Goal: Check status: Check status

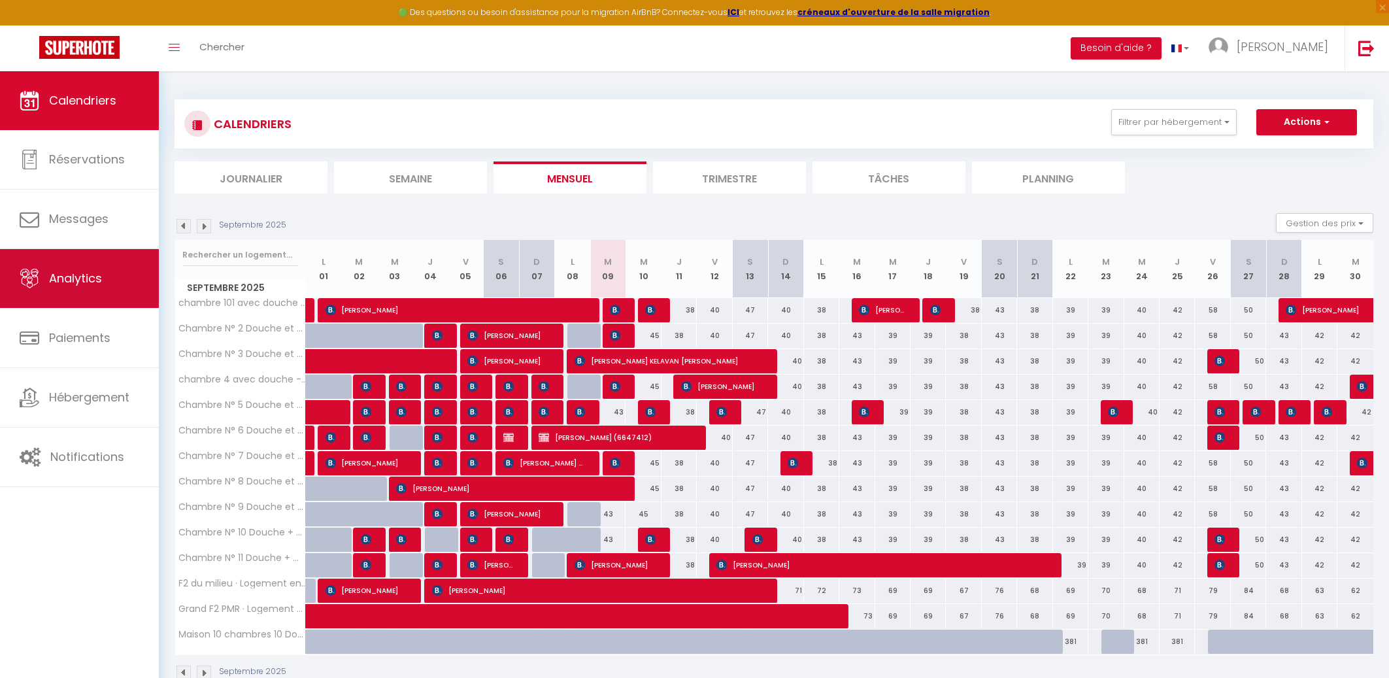
click at [80, 284] on span "Analytics" at bounding box center [75, 278] width 53 height 16
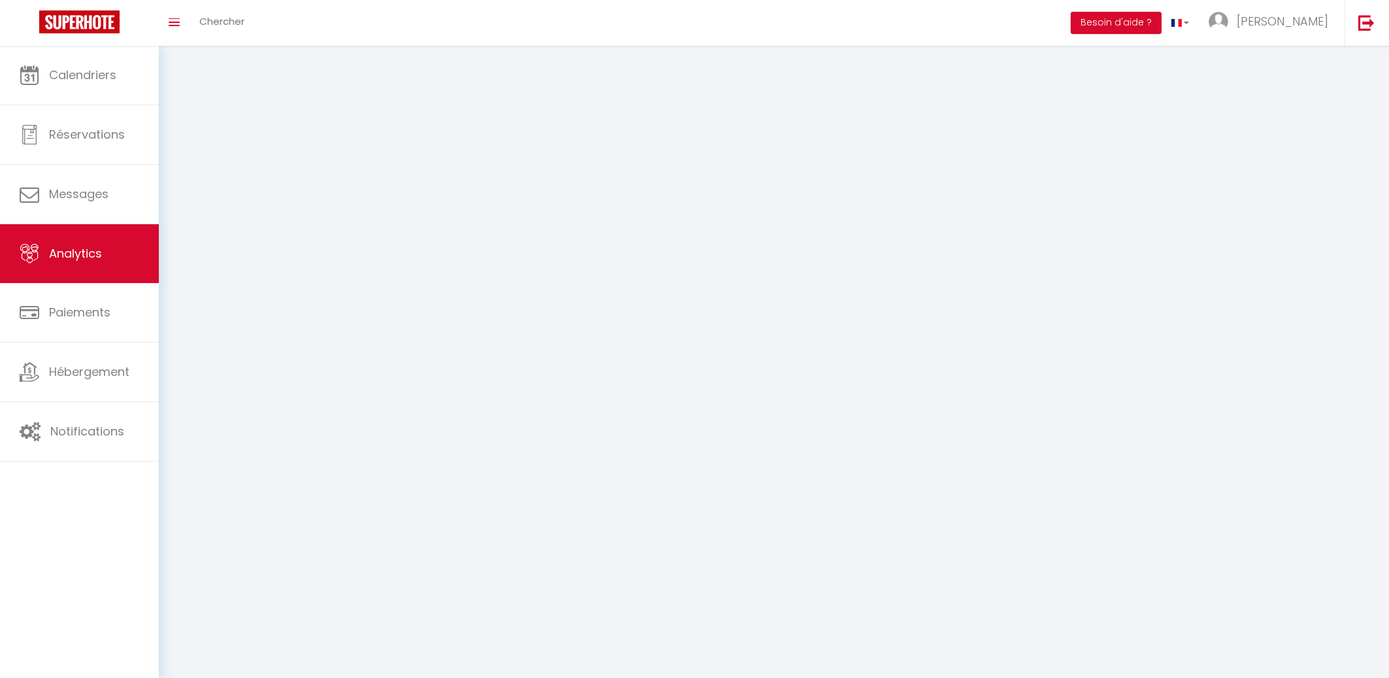
select select "2025"
select select "9"
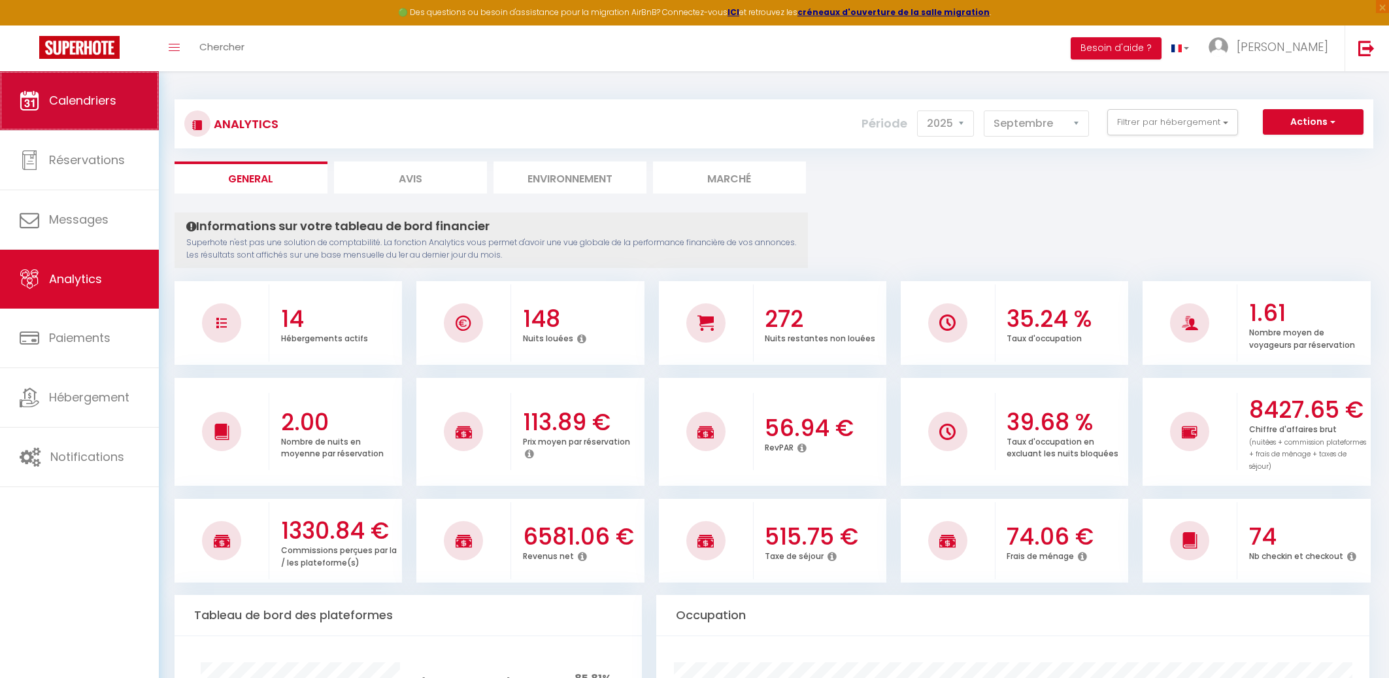
click at [90, 95] on span "Calendriers" at bounding box center [82, 100] width 67 height 16
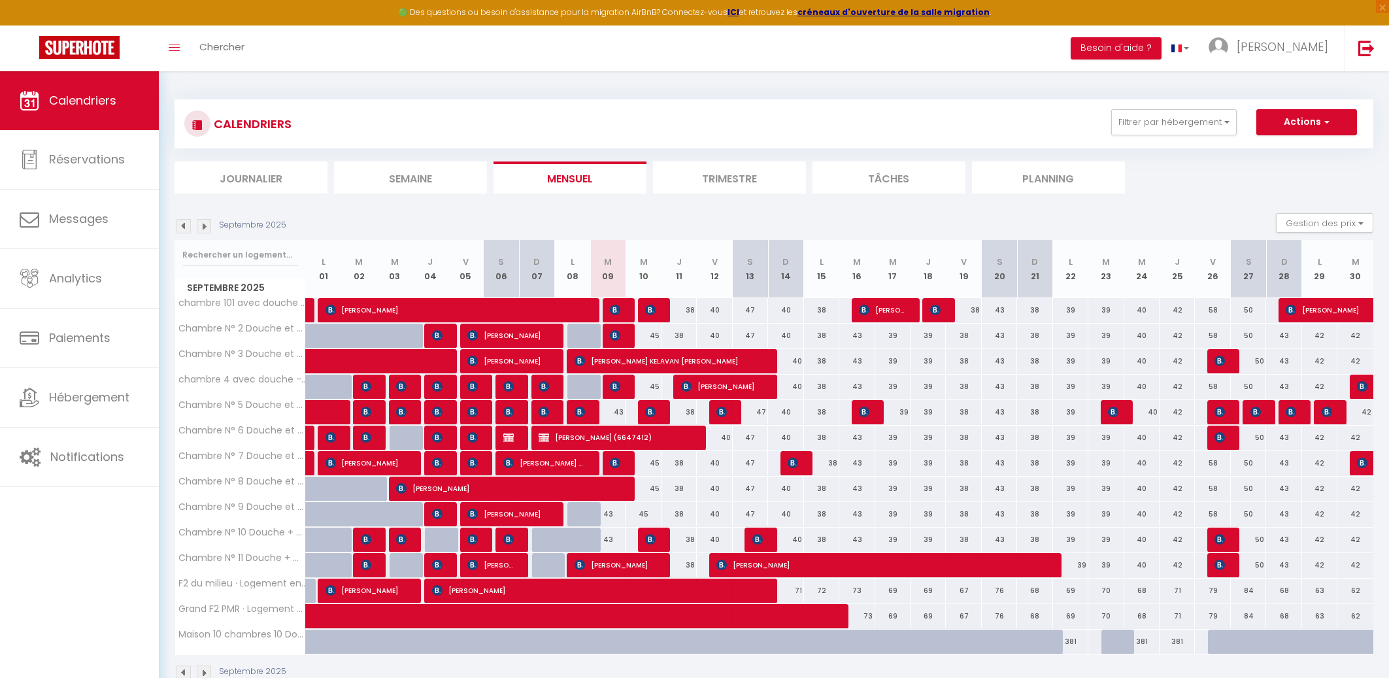
click at [203, 227] on img at bounding box center [204, 226] width 14 height 14
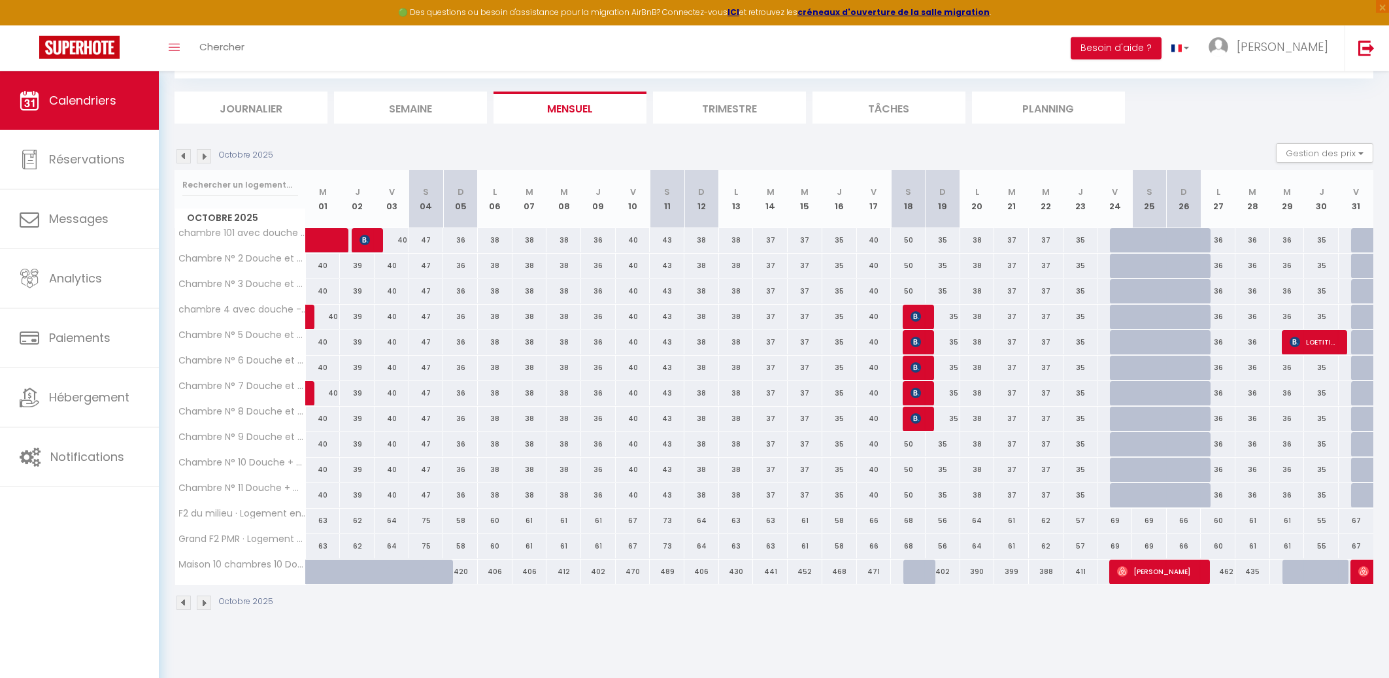
scroll to position [71, 0]
click at [205, 154] on img at bounding box center [204, 155] width 14 height 14
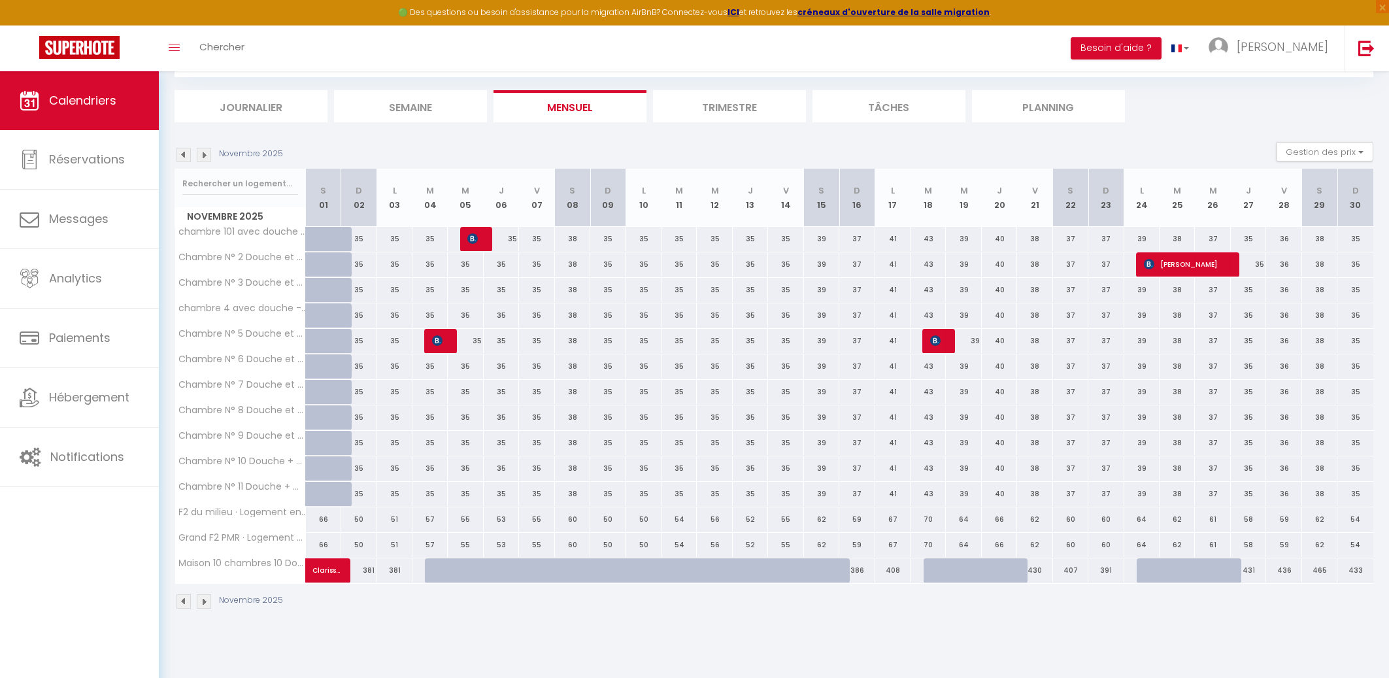
click at [182, 605] on img at bounding box center [184, 601] width 14 height 14
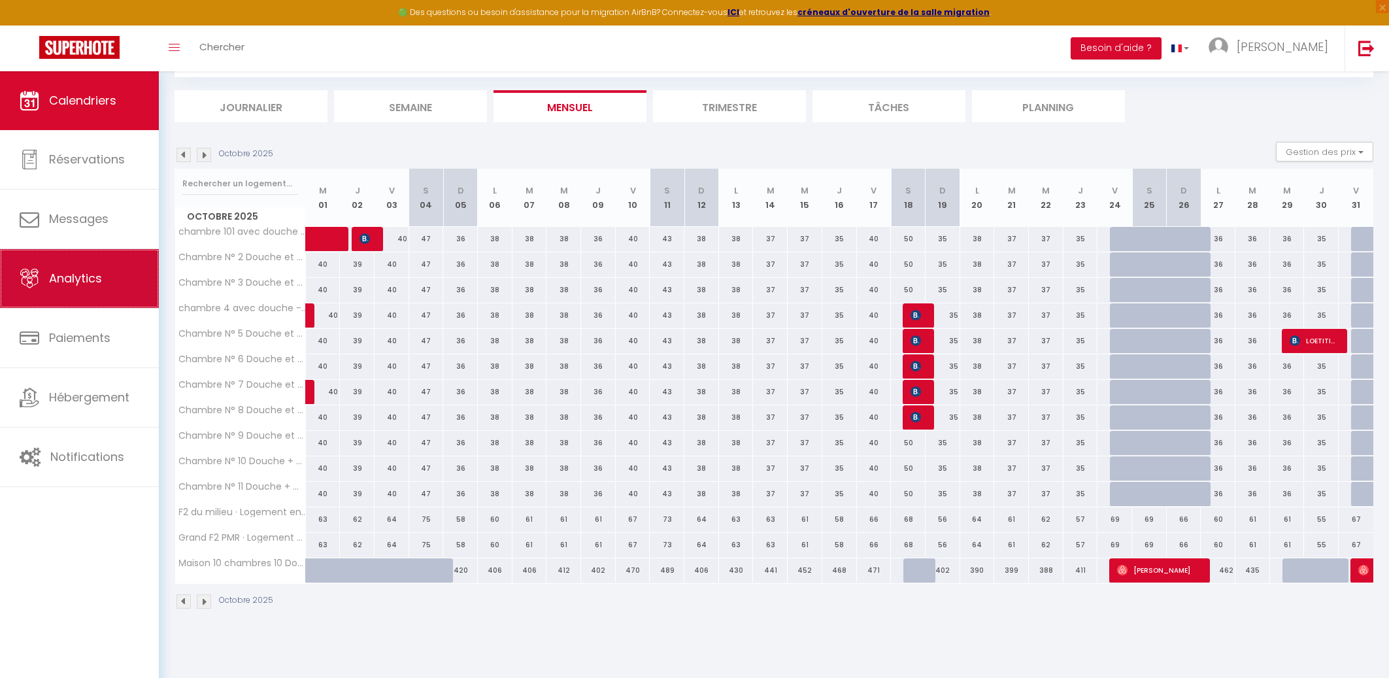
click at [75, 282] on span "Analytics" at bounding box center [75, 278] width 53 height 16
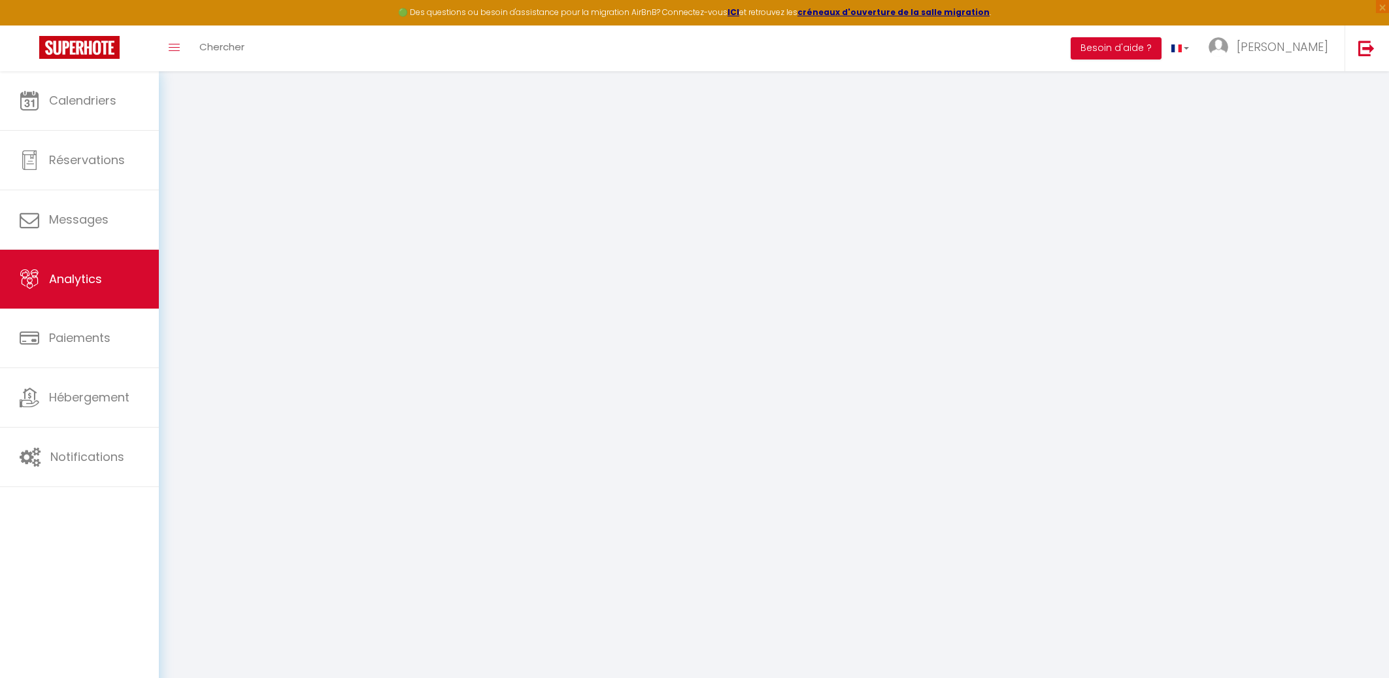
select select "2025"
select select "9"
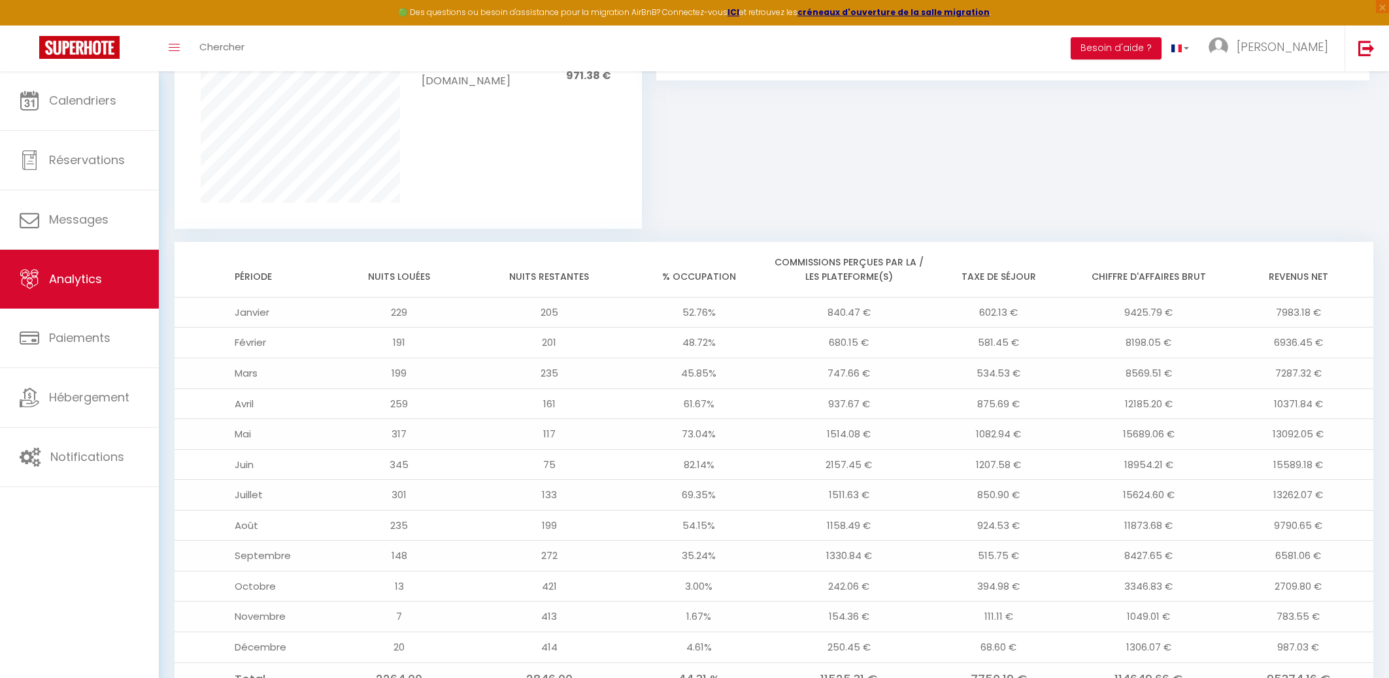
scroll to position [972, 0]
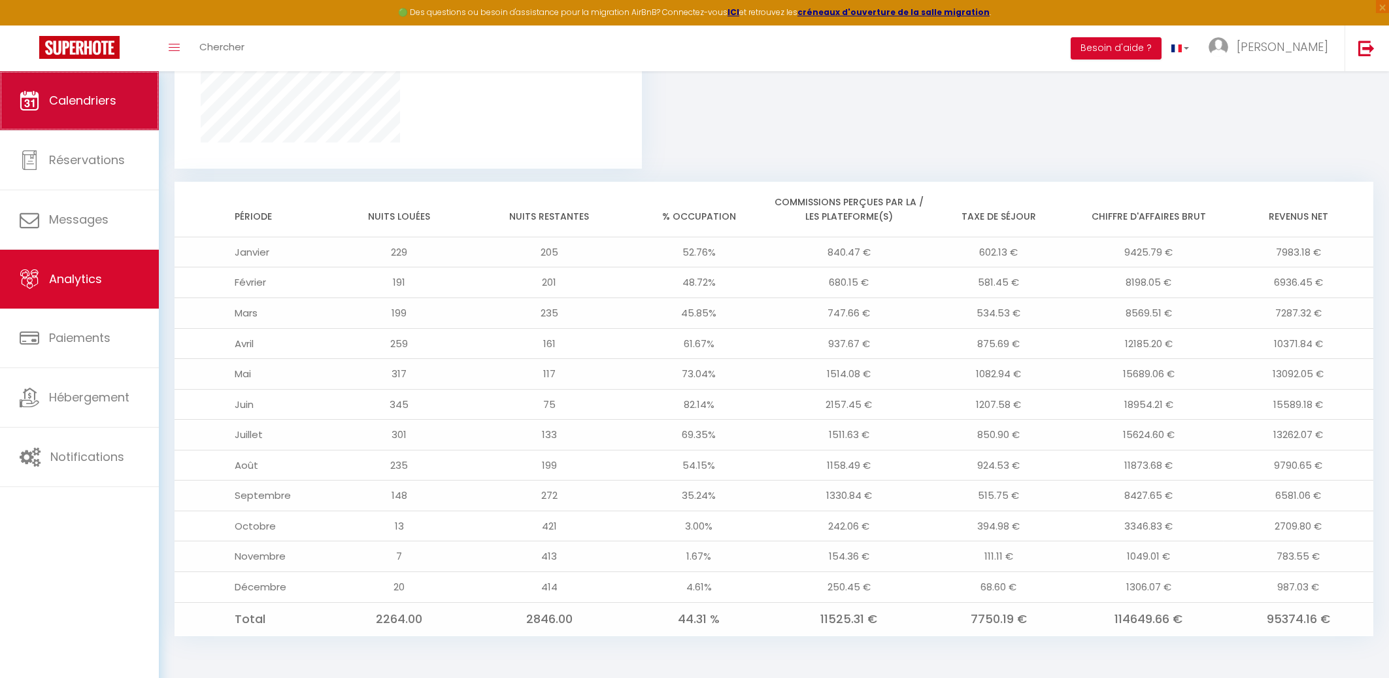
click at [73, 99] on span "Calendriers" at bounding box center [82, 100] width 67 height 16
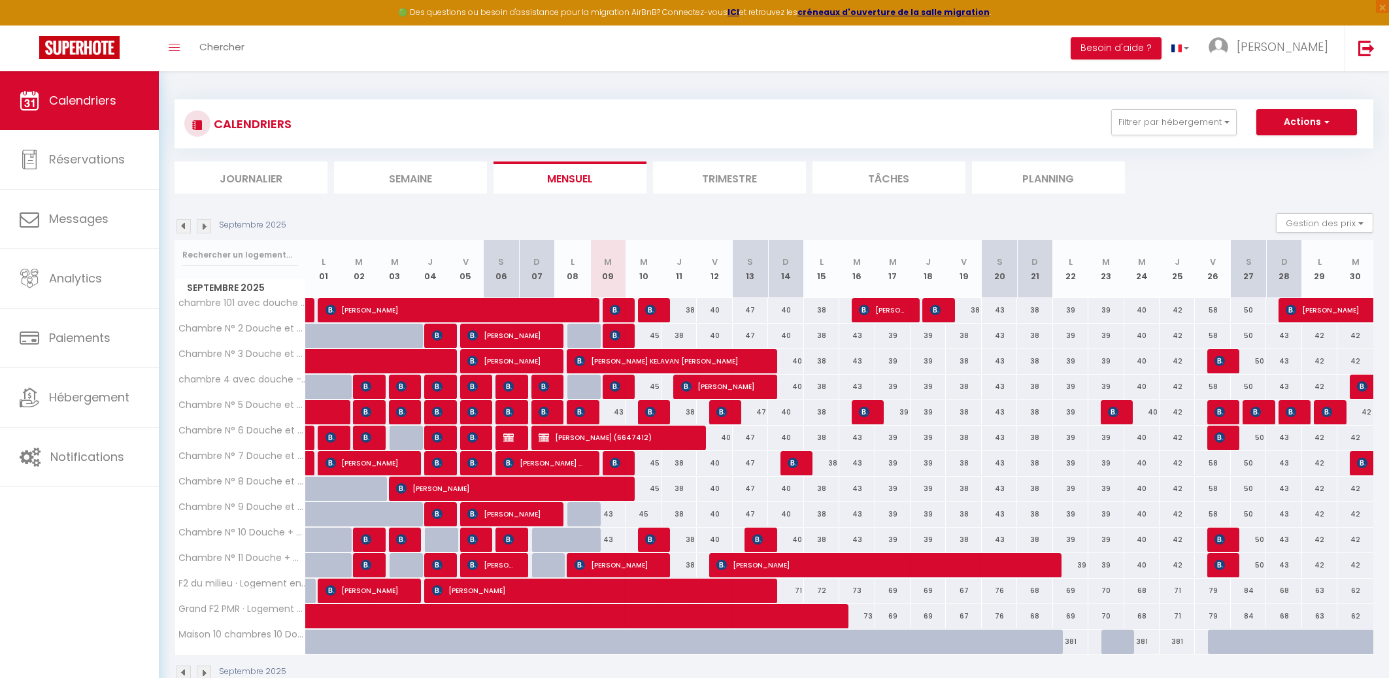
click at [207, 228] on img at bounding box center [204, 226] width 14 height 14
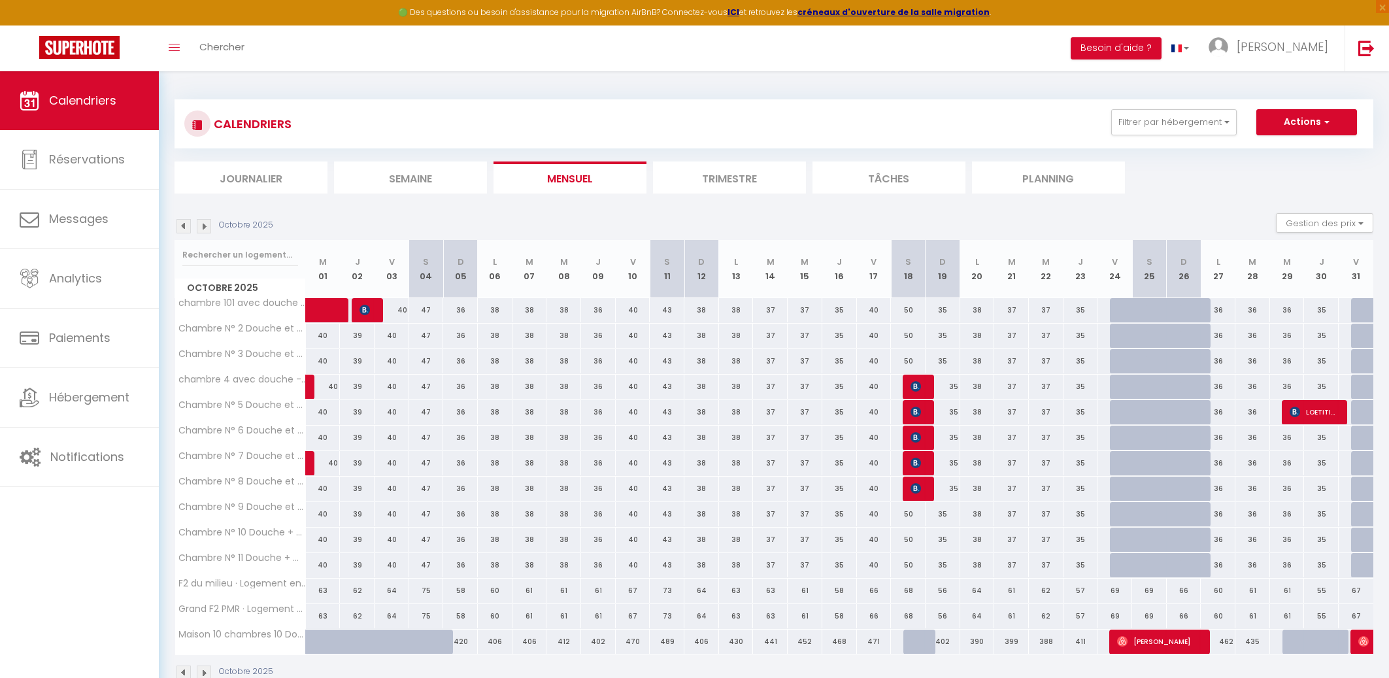
click at [207, 228] on img at bounding box center [204, 226] width 14 height 14
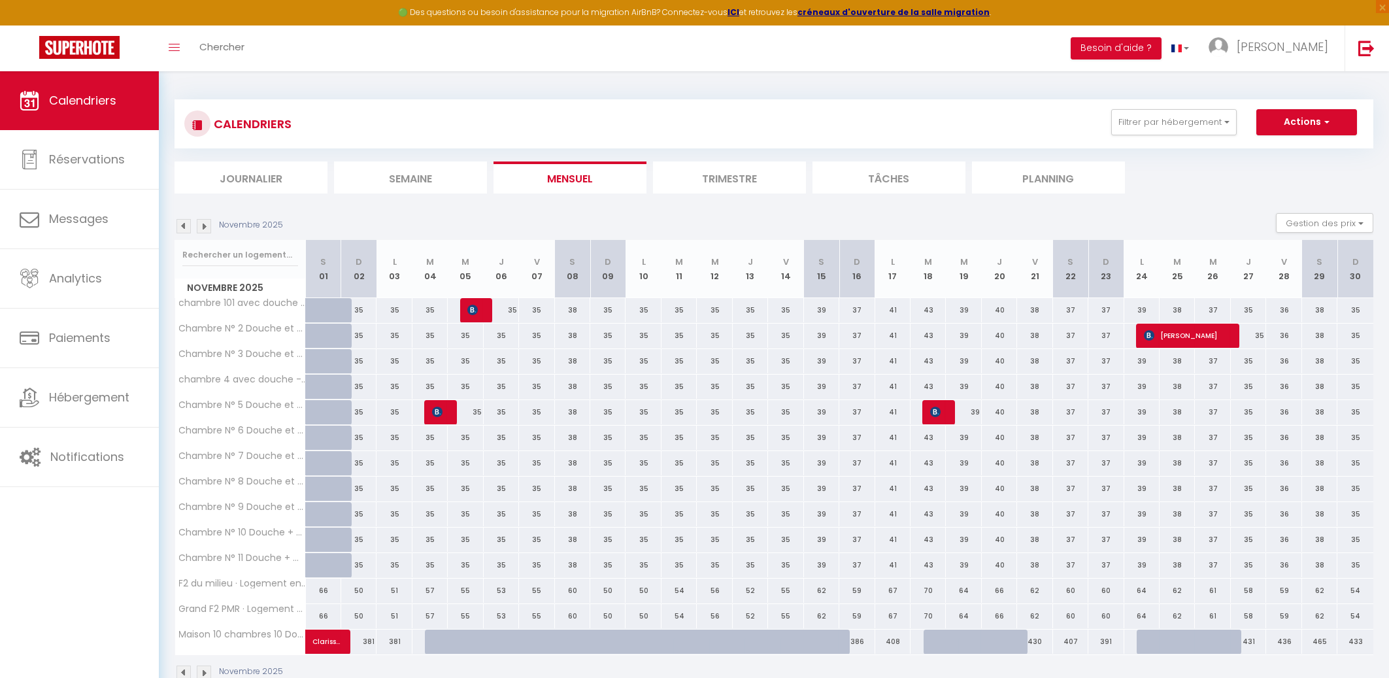
click at [207, 228] on img at bounding box center [204, 226] width 14 height 14
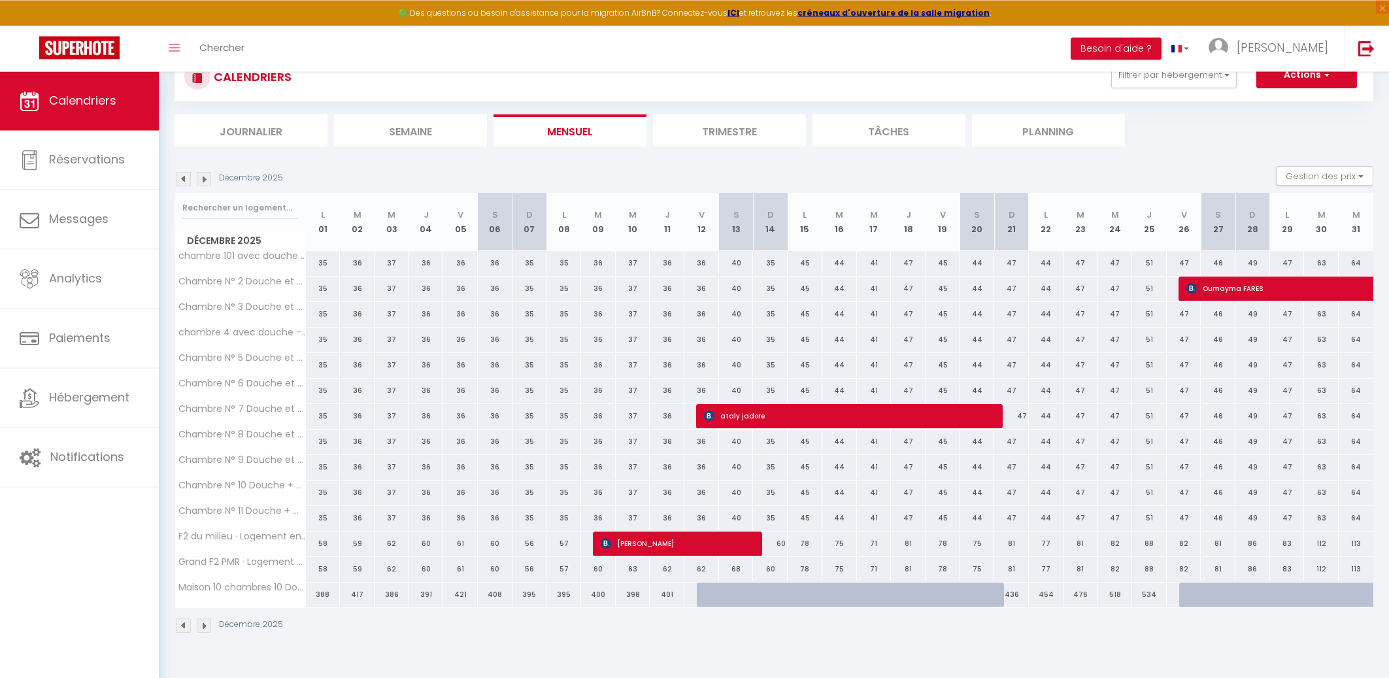
scroll to position [71, 0]
